Goal: Find specific page/section

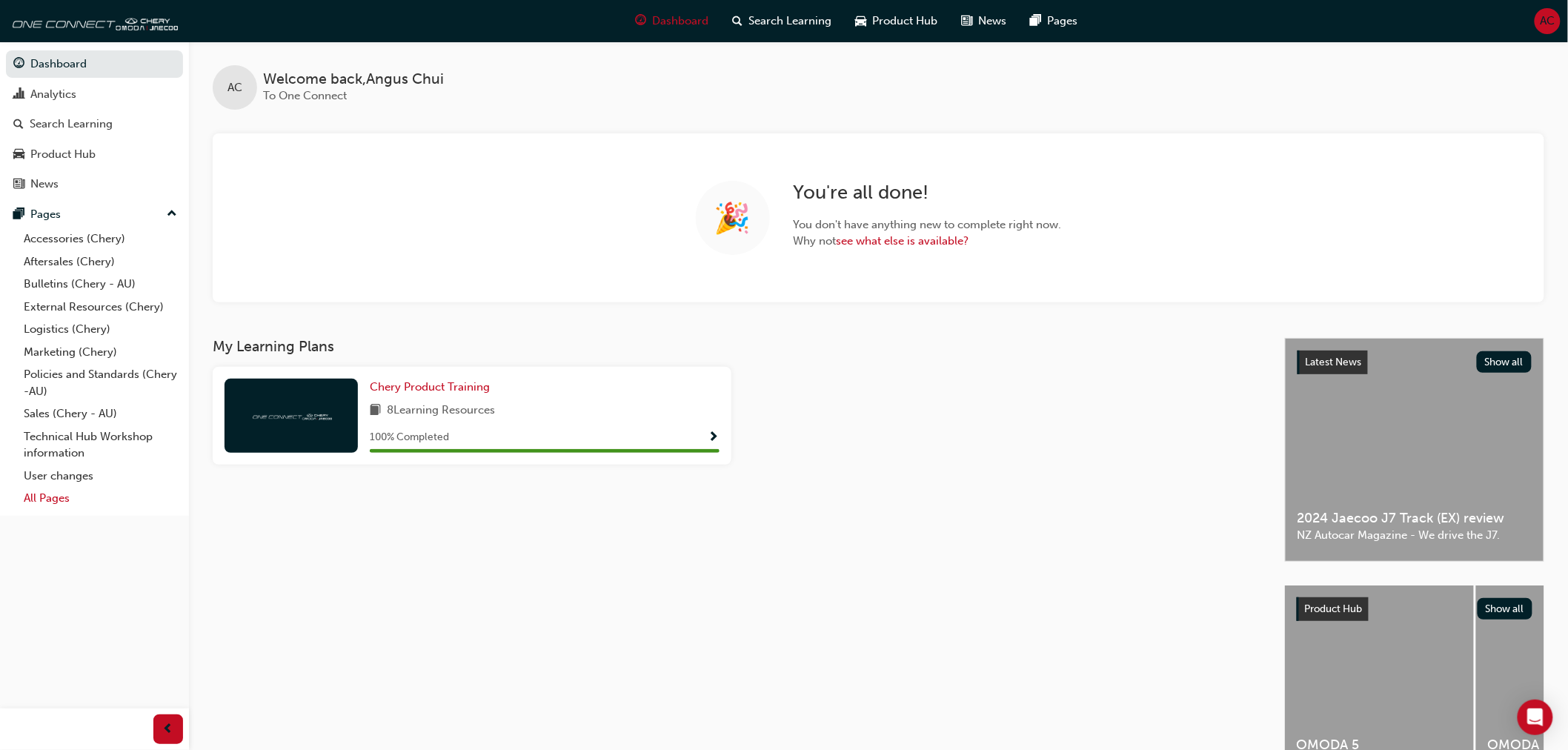
click at [66, 499] on link "All Pages" at bounding box center [101, 499] width 165 height 23
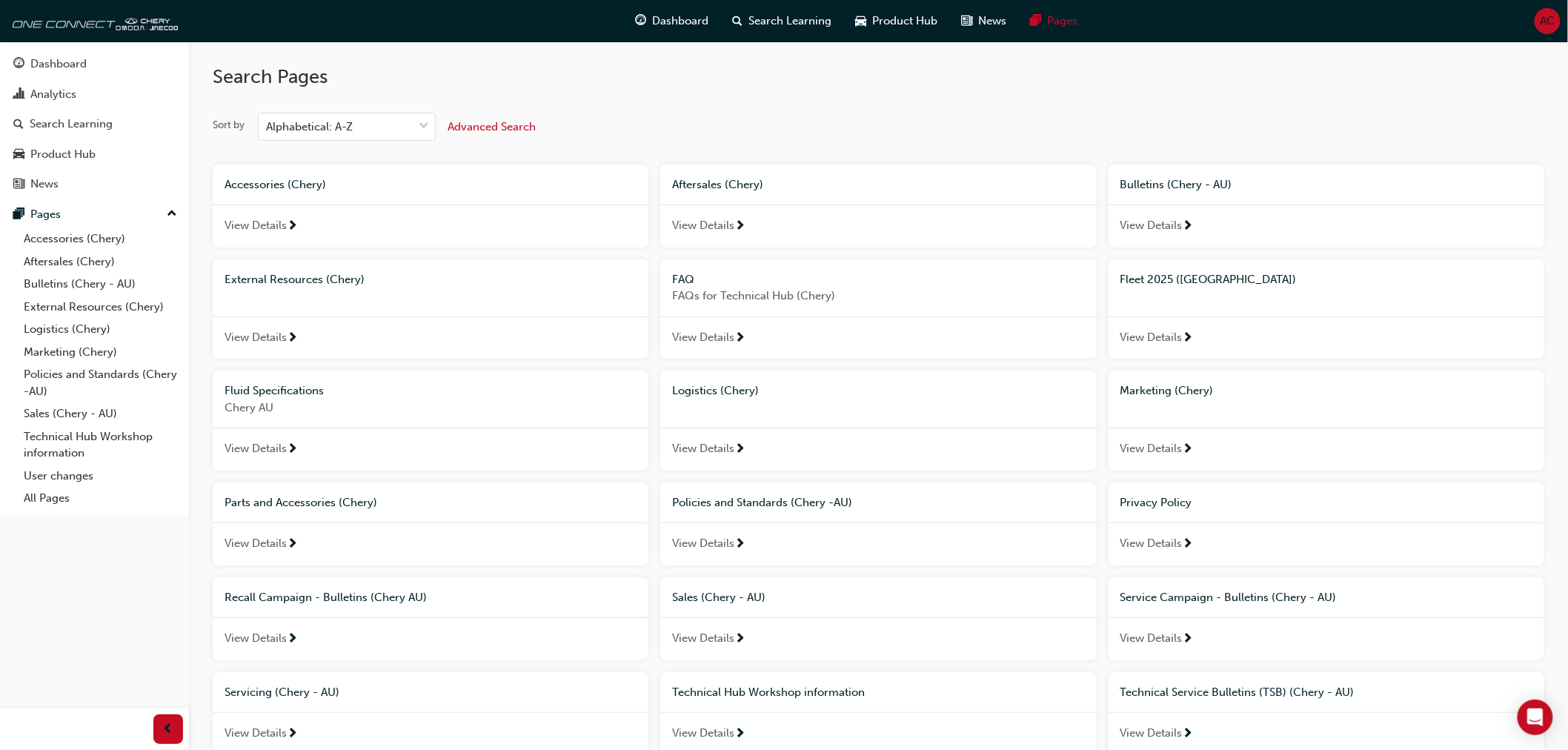
click at [1171, 231] on span "View Details" at bounding box center [1151, 226] width 63 height 17
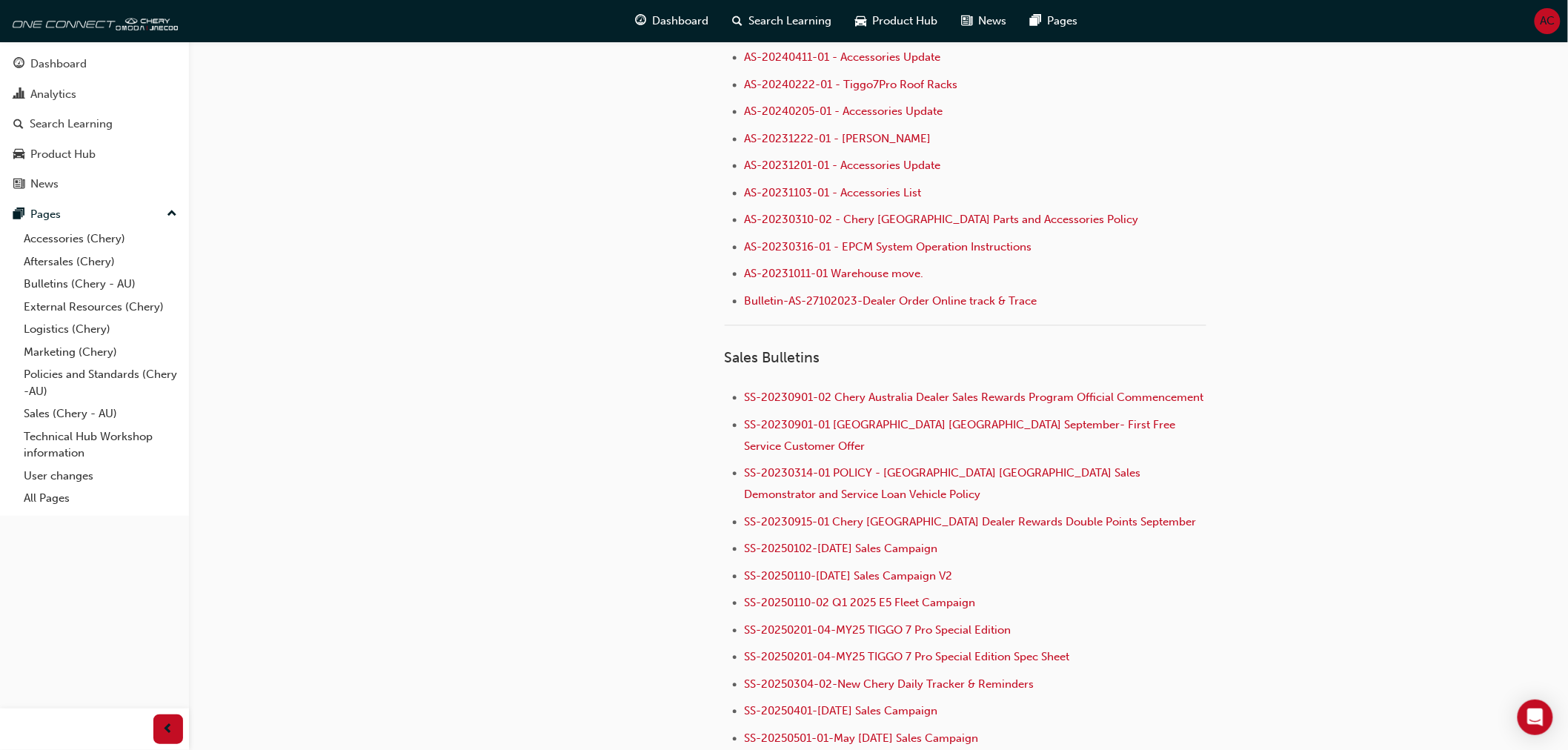
scroll to position [1399, 0]
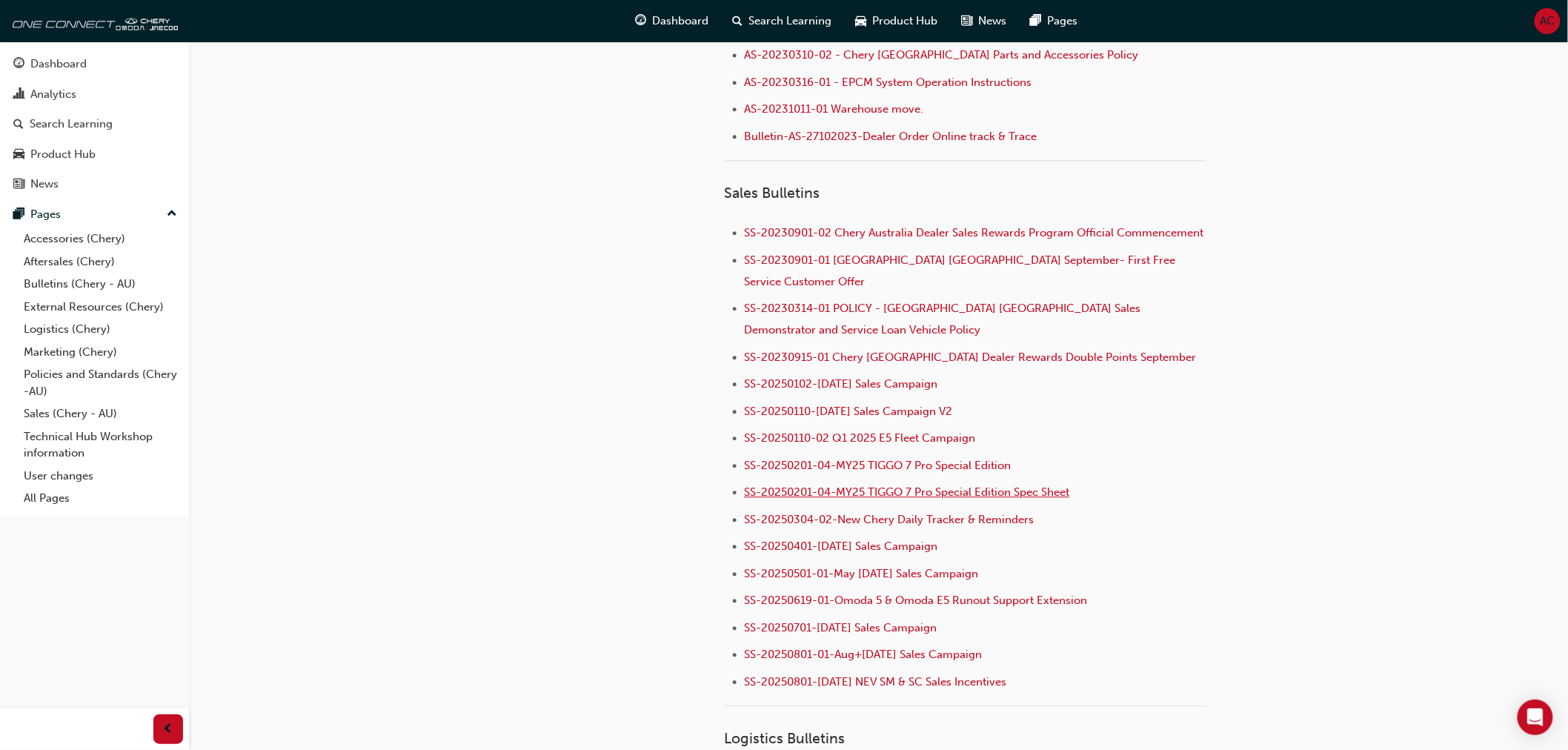
drag, startPoint x: 937, startPoint y: 487, endPoint x: 919, endPoint y: 489, distance: 18.1
click at [919, 489] on span "SS-20250201-04-MY25 TIGGO 7 Pro Special Edition Spec Sheet" at bounding box center [907, 492] width 326 height 13
